Goal: Navigation & Orientation: Find specific page/section

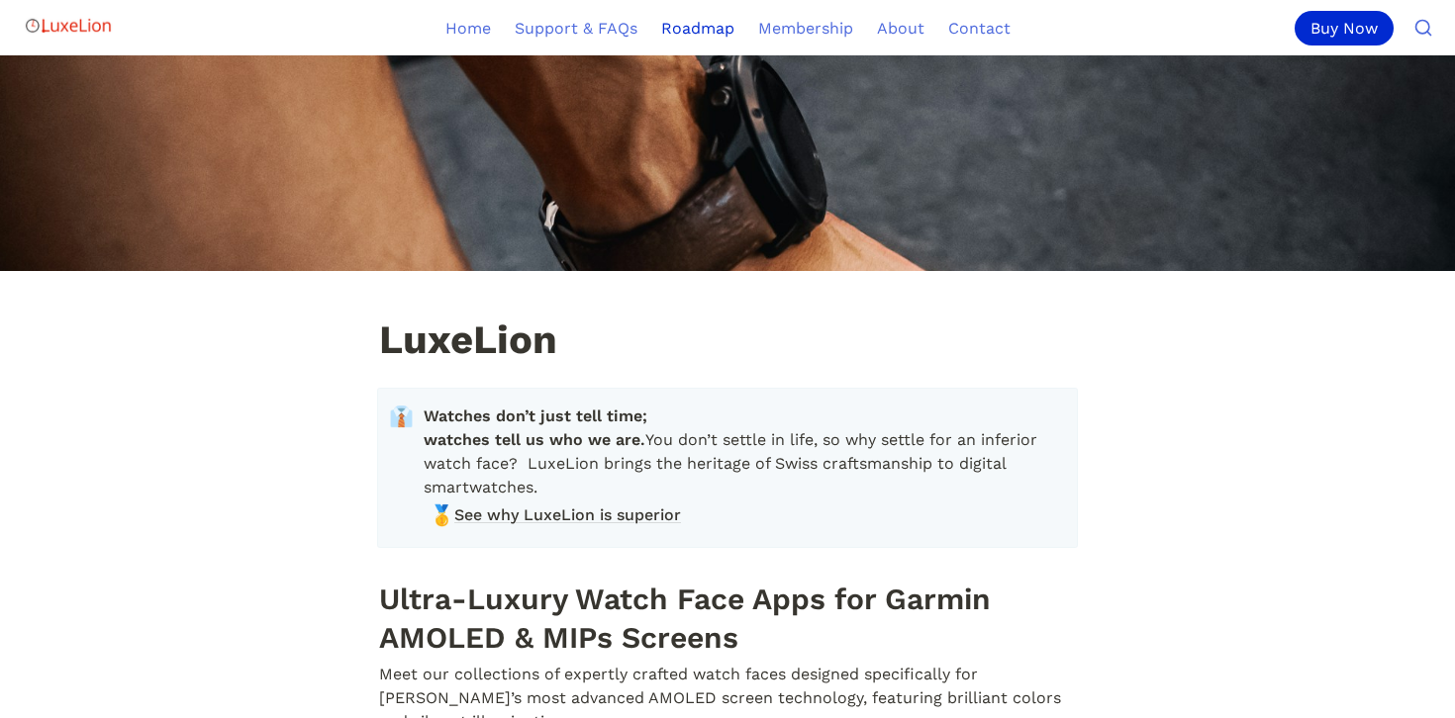
click at [706, 37] on link "Roadmap" at bounding box center [697, 27] width 97 height 55
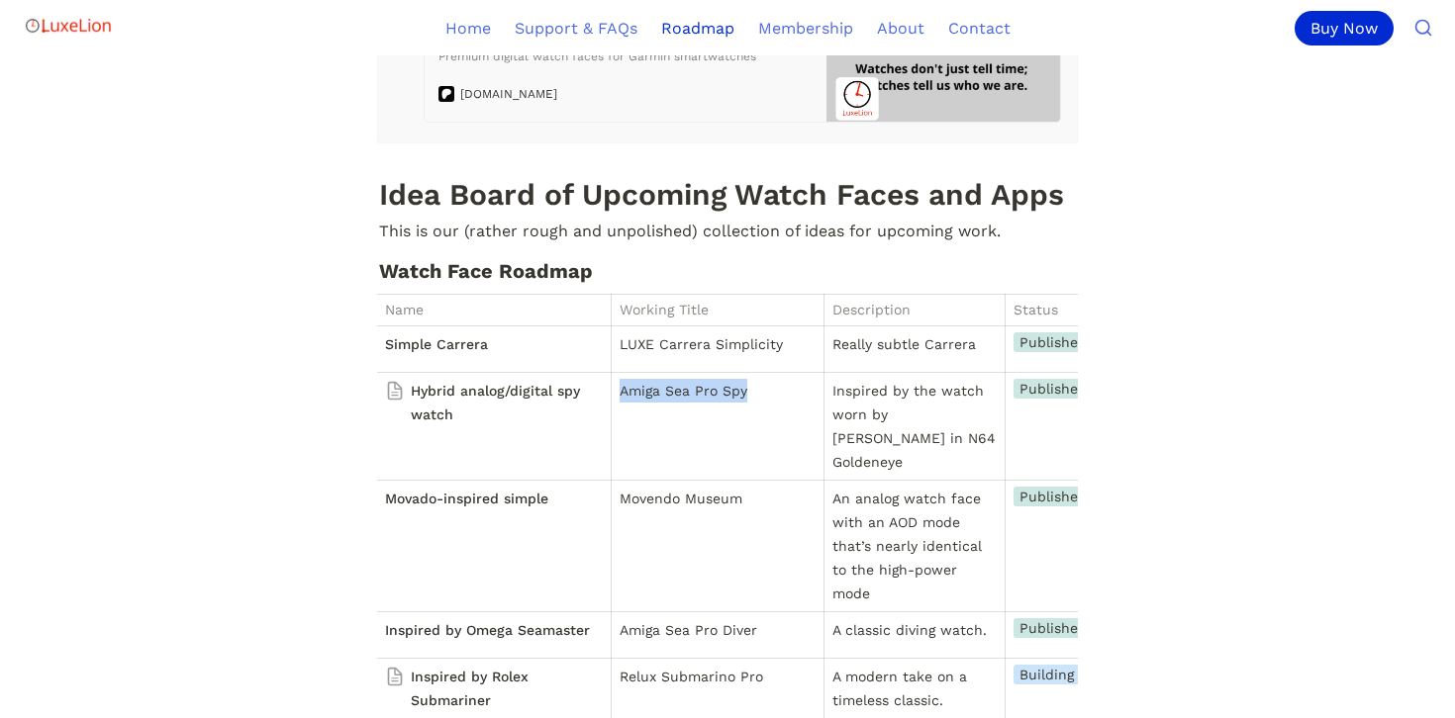
drag, startPoint x: 751, startPoint y: 387, endPoint x: 616, endPoint y: 391, distance: 134.6
click at [616, 391] on td "Amiga Sea Pro Spy" at bounding box center [716, 426] width 213 height 108
copy p "Amiga Sea Pro Spy"
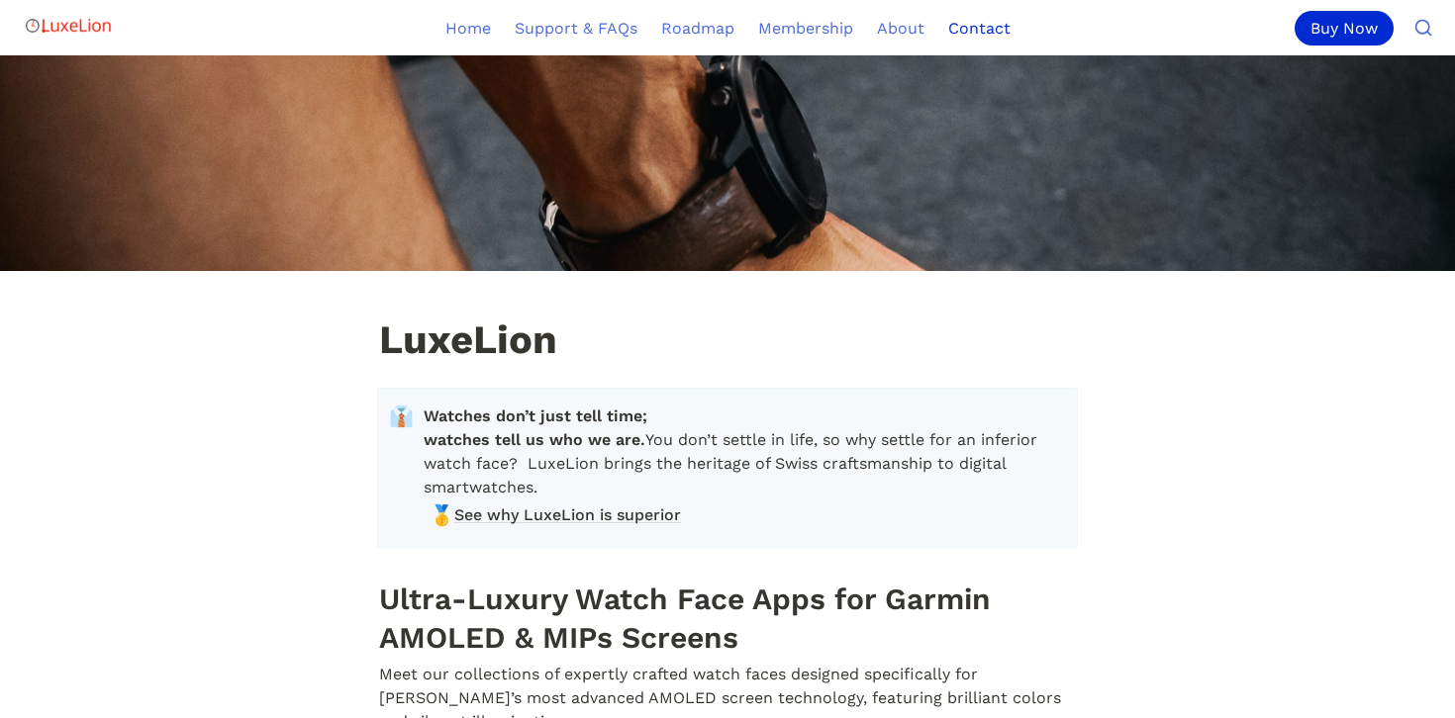
click at [957, 33] on link "Contact" at bounding box center [979, 27] width 86 height 55
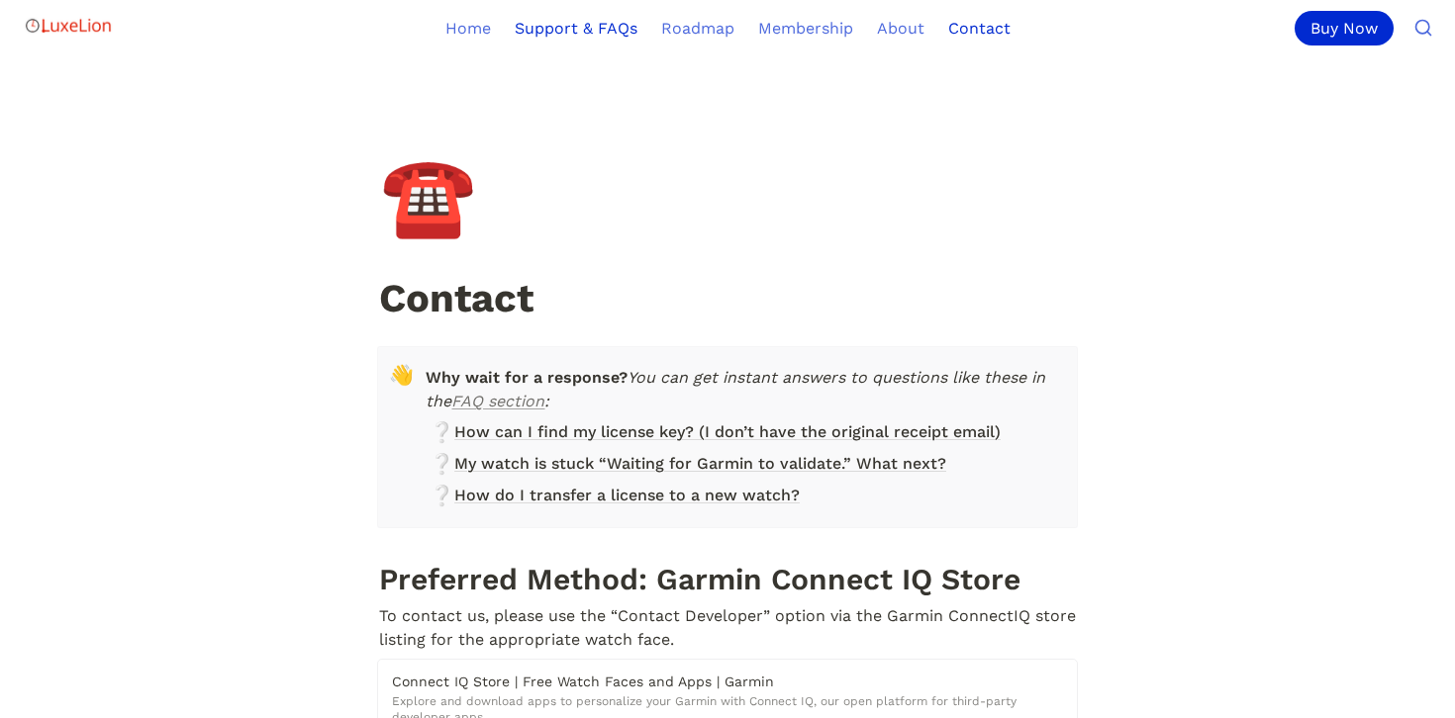
click at [572, 33] on link "Support & FAQs" at bounding box center [576, 27] width 146 height 55
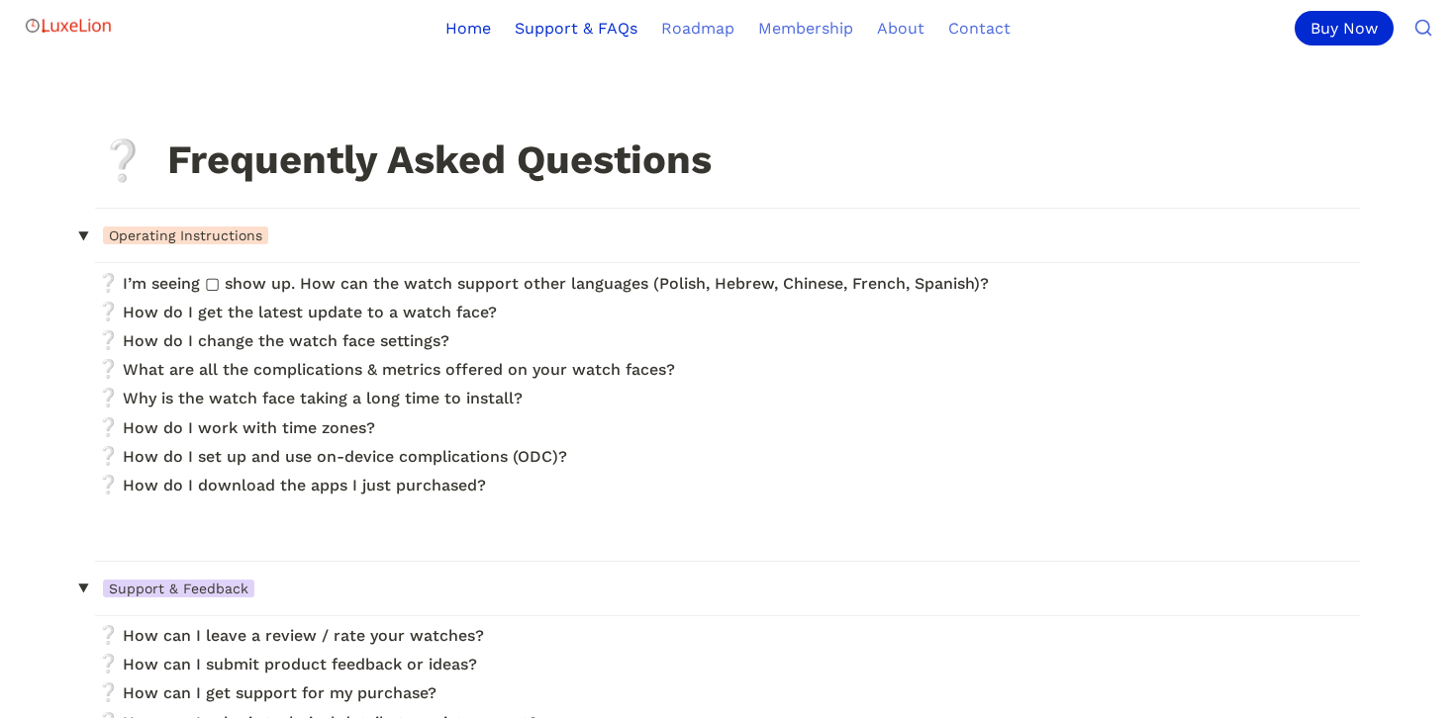
click at [465, 35] on link "Home" at bounding box center [467, 27] width 69 height 55
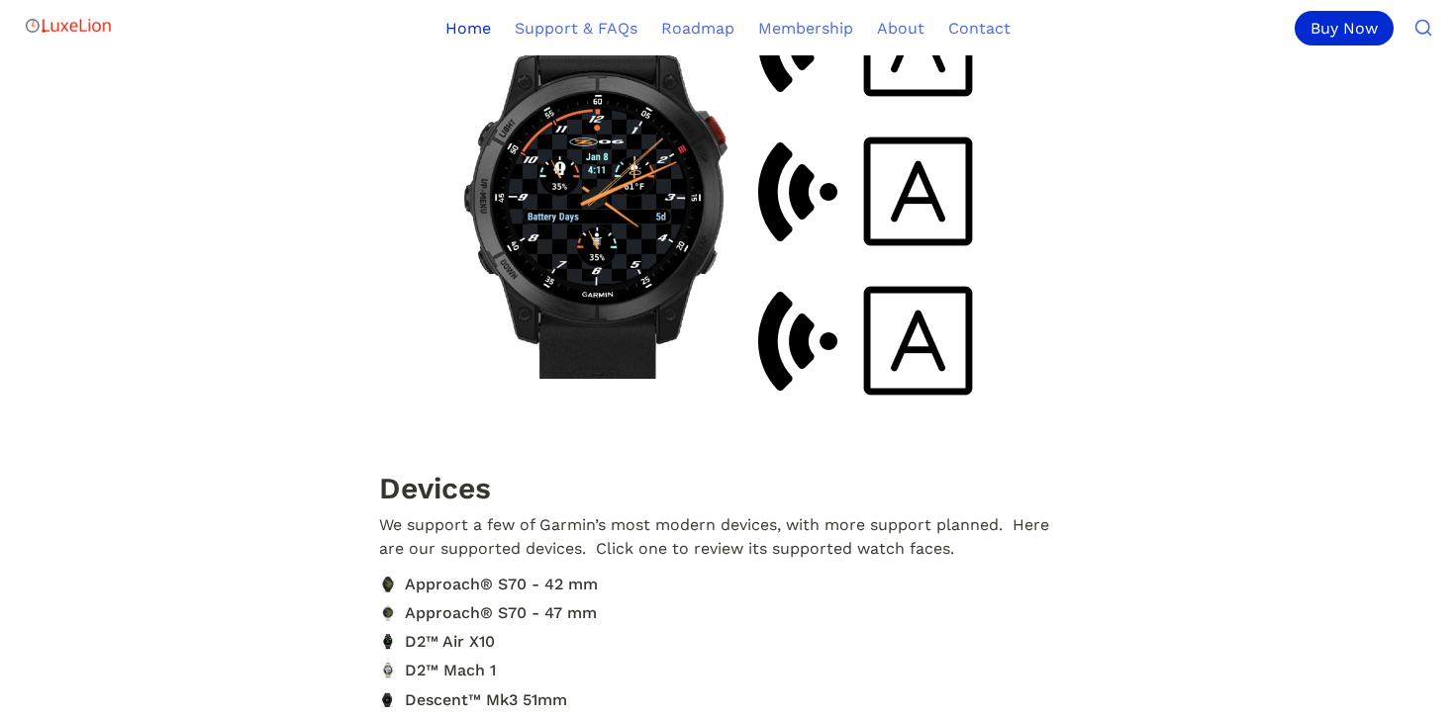
scroll to position [18296, 0]
